Goal: Task Accomplishment & Management: Manage account settings

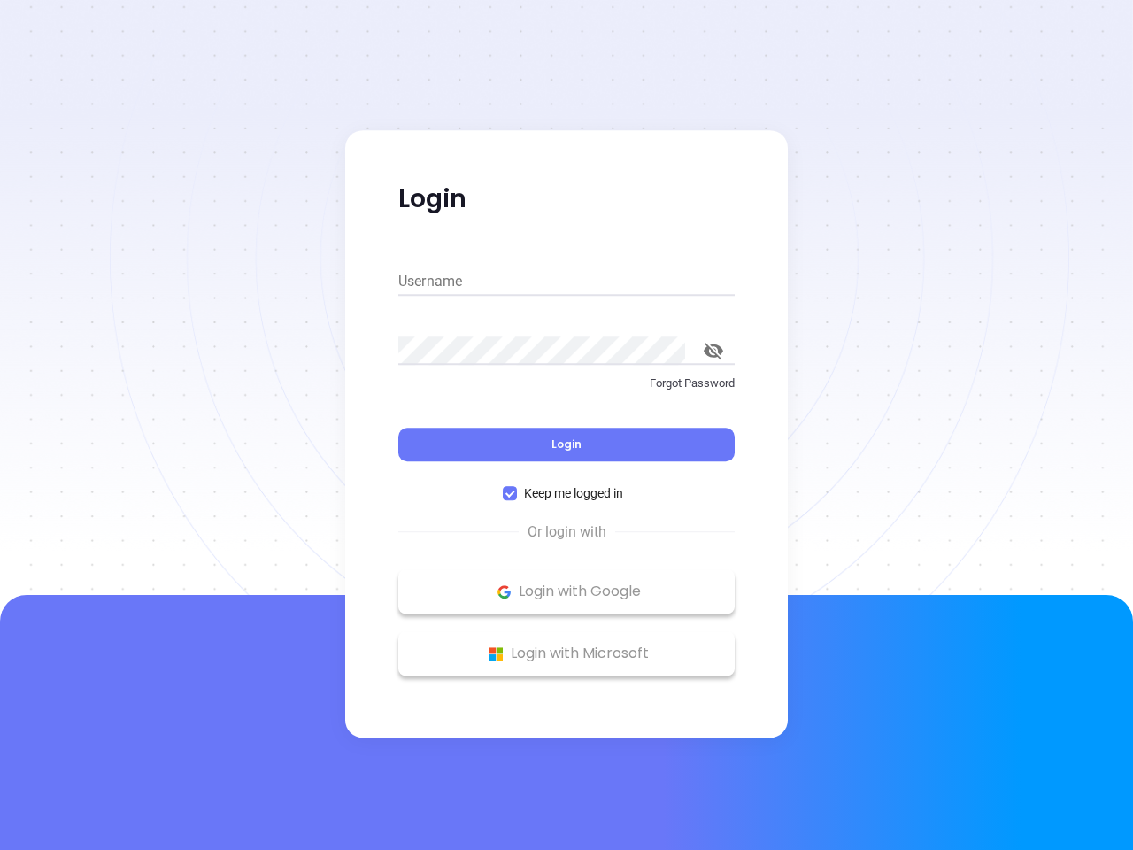
click at [567, 425] on div "Login" at bounding box center [566, 433] width 336 height 55
click at [567, 282] on input "Username" at bounding box center [566, 281] width 336 height 28
click at [714, 351] on icon "toggle password visibility" at bounding box center [713, 351] width 19 height 17
click at [567, 445] on span "Login" at bounding box center [567, 444] width 30 height 15
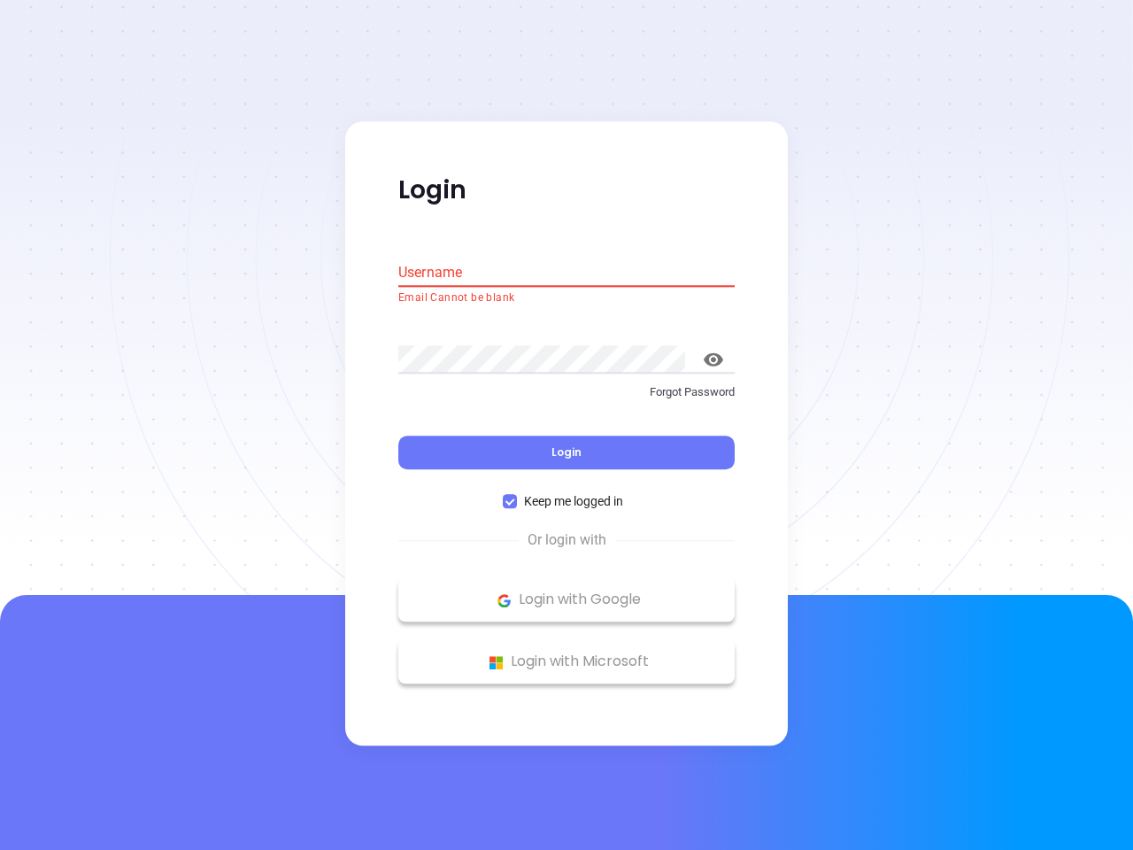
click at [567, 493] on span "Keep me logged in" at bounding box center [573, 501] width 113 height 19
click at [517, 495] on input "Keep me logged in" at bounding box center [510, 502] width 14 height 14
checkbox input "false"
click at [567, 592] on p "Login with Google" at bounding box center [566, 600] width 319 height 27
click at [567, 653] on p "Login with Microsoft" at bounding box center [566, 662] width 319 height 27
